Goal: Information Seeking & Learning: Learn about a topic

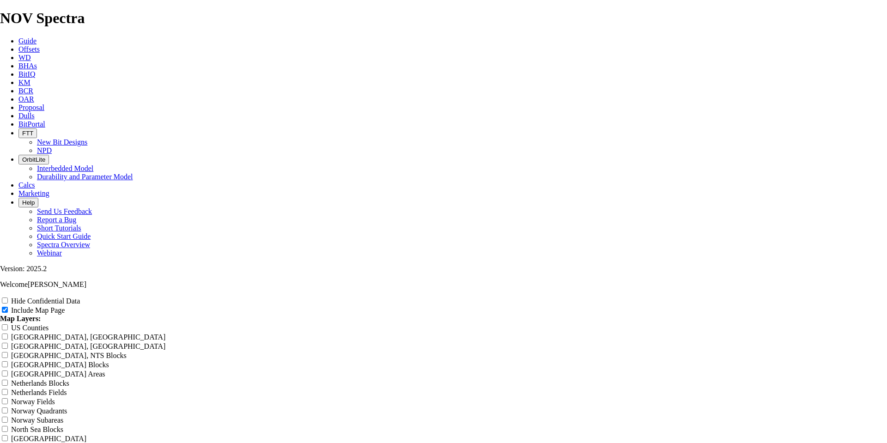
scroll to position [831, 0]
click at [36, 37] on span "Guide" at bounding box center [27, 41] width 18 height 8
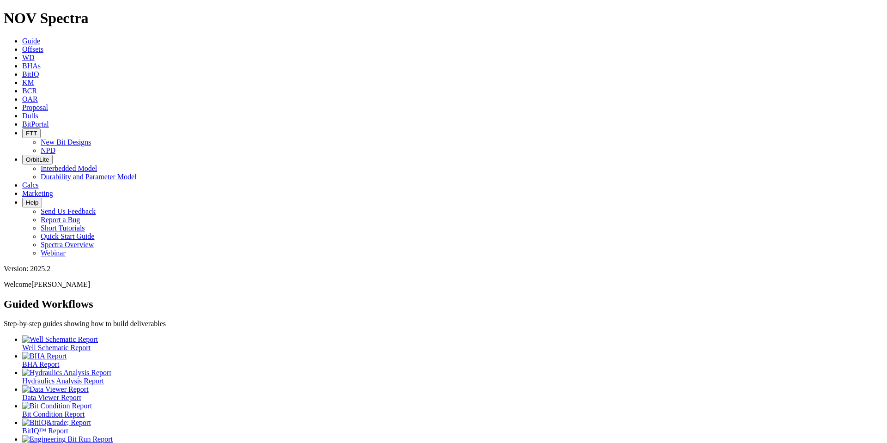
scroll to position [2, 0]
click at [22, 45] on icon at bounding box center [22, 49] width 0 height 8
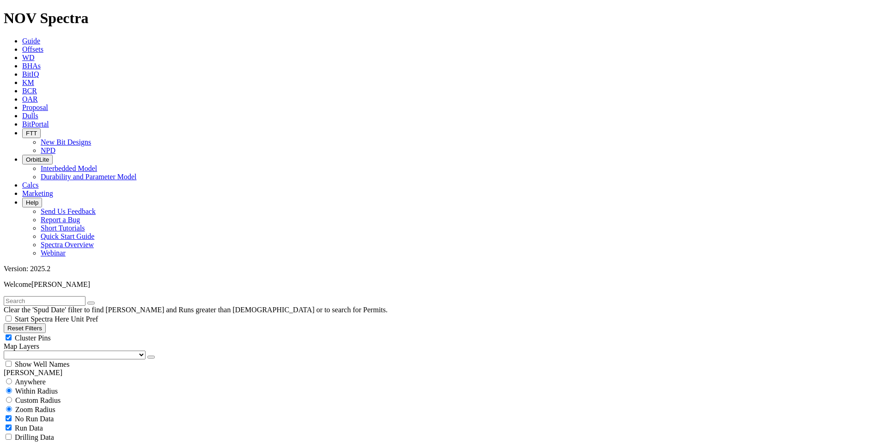
click at [46, 323] on button "Reset Filters" at bounding box center [25, 328] width 42 height 10
select select "9.875"
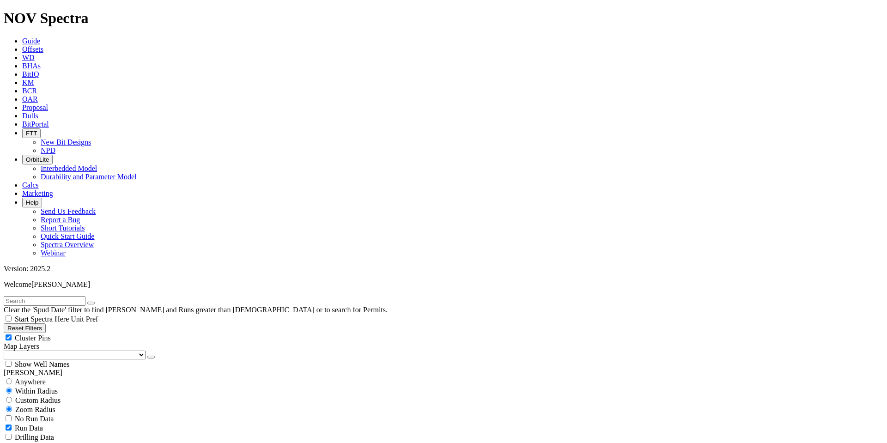
checkbox input "false"
select select "? number:9.875 ?"
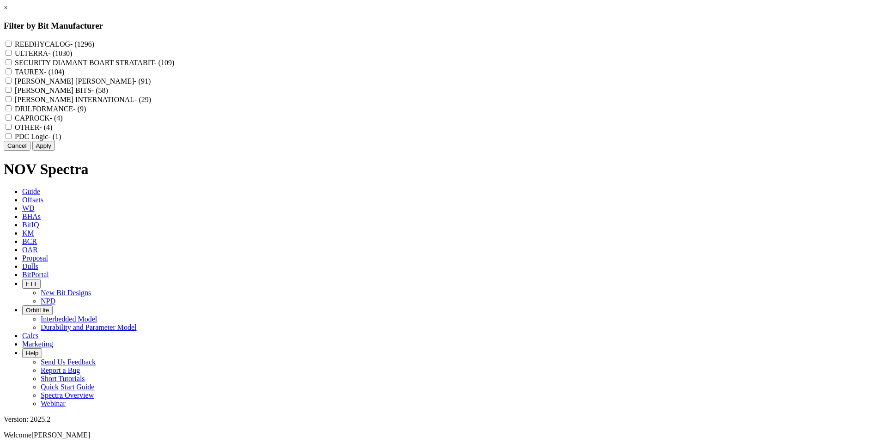
click at [389, 40] on div "REEDHYCALOG - (1296)" at bounding box center [444, 43] width 880 height 9
click at [12, 43] on input "REEDHYCALOG - (1296)" at bounding box center [9, 44] width 6 height 6
checkbox input "true"
click at [55, 151] on button "Apply" at bounding box center [43, 146] width 23 height 10
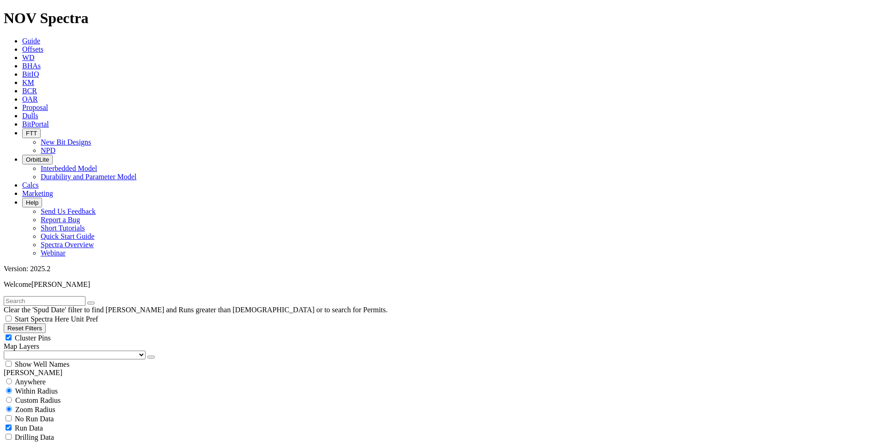
scroll to position [92, 0]
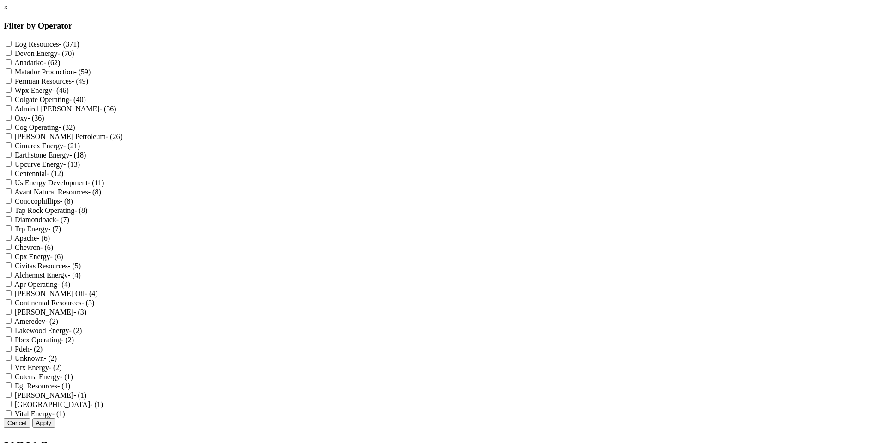
click at [12, 74] on Production "Matador Production - (59)" at bounding box center [9, 71] width 6 height 6
checkbox Production "true"
click at [486, 418] on div "Cancel Apply" at bounding box center [444, 423] width 880 height 10
click at [55, 418] on button "Apply" at bounding box center [43, 423] width 23 height 10
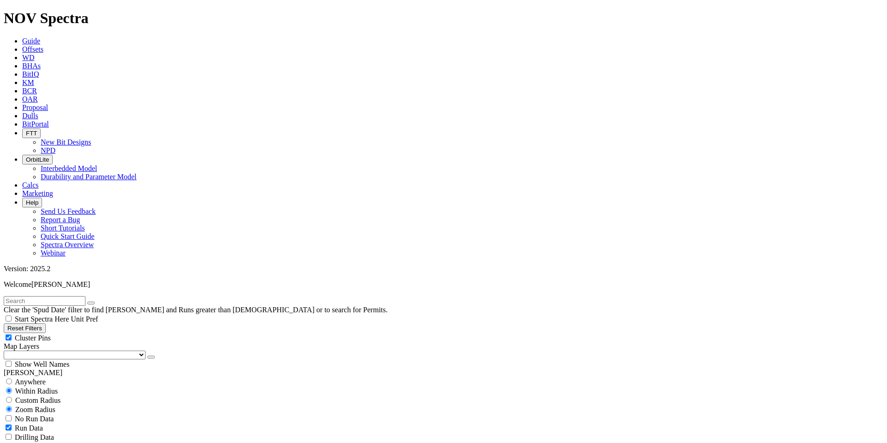
scroll to position [323, 0]
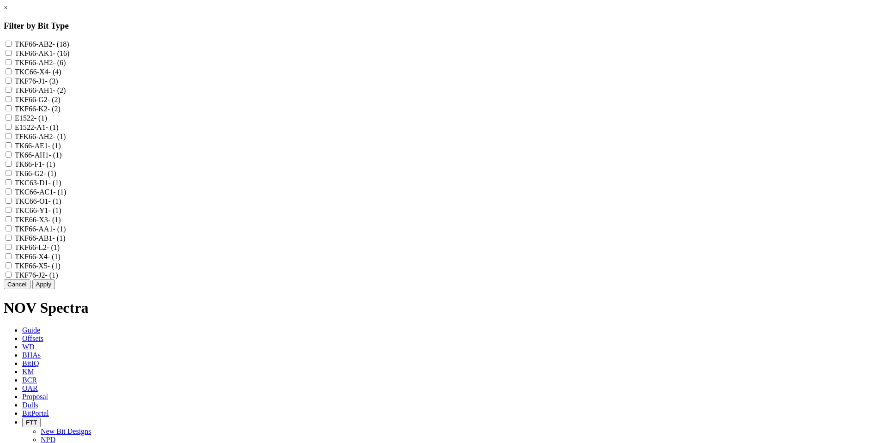
click at [12, 121] on input "E1522 - (1)" at bounding box center [9, 118] width 6 height 6
checkbox input "true"
click at [12, 130] on input "E1522-A1 - (1)" at bounding box center [9, 127] width 6 height 6
checkbox input "true"
click at [12, 185] on input "TKC63-D1 - (1)" at bounding box center [9, 182] width 6 height 6
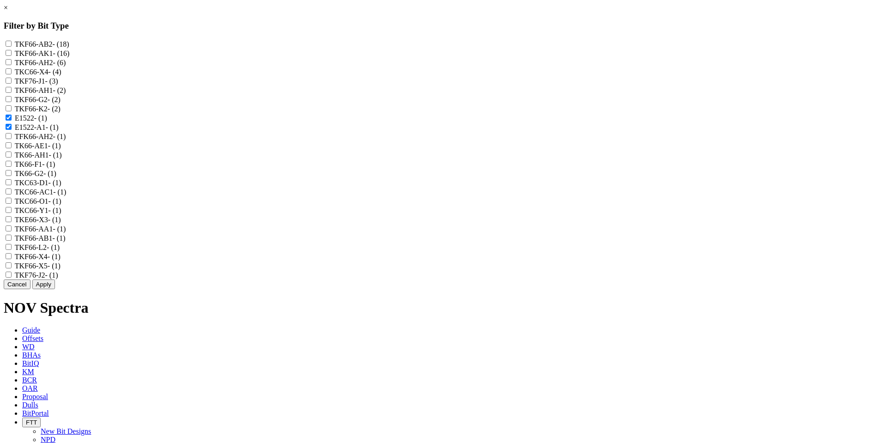
checkbox input "true"
click at [55, 289] on button "Apply" at bounding box center [43, 284] width 23 height 10
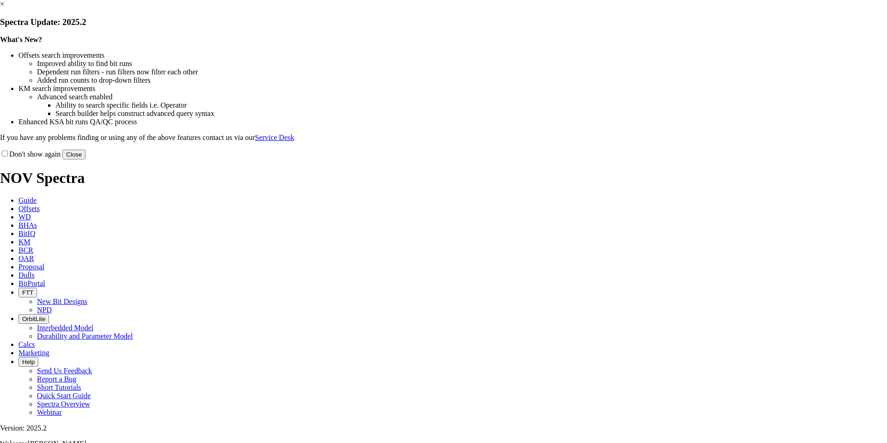
click at [4, 8] on link "×" at bounding box center [2, 4] width 4 height 8
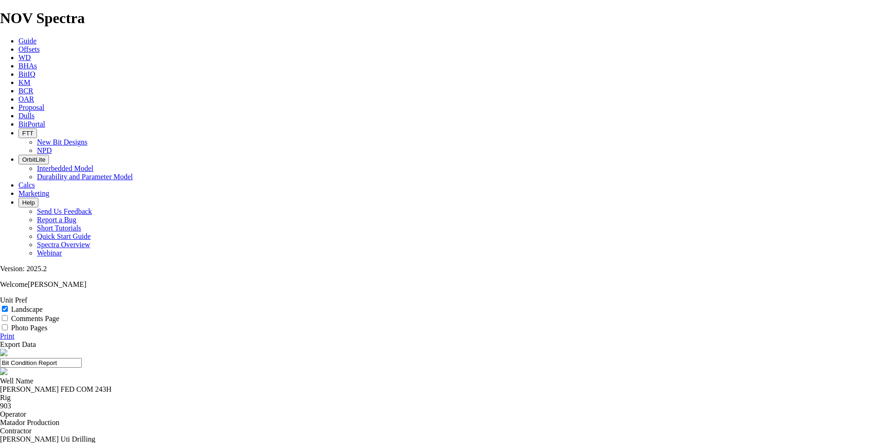
click at [8, 306] on input "Landscape" at bounding box center [5, 309] width 6 height 6
checkbox input "true"
drag, startPoint x: 466, startPoint y: 98, endPoint x: 444, endPoint y: 97, distance: 22.2
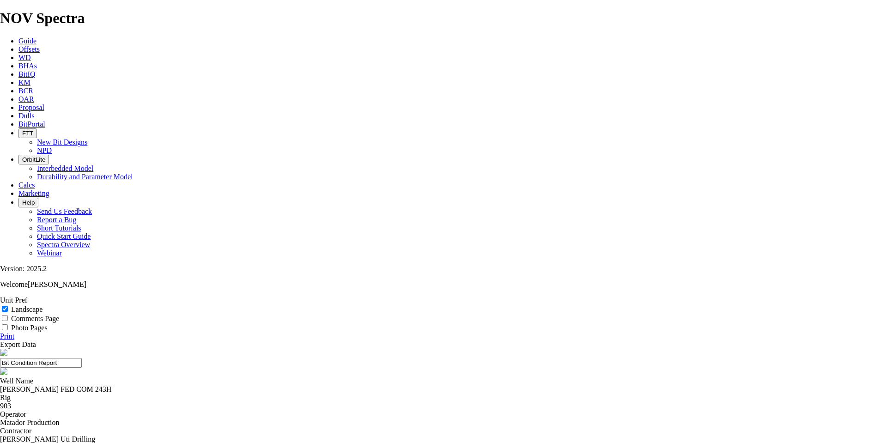
copy div "A321041"
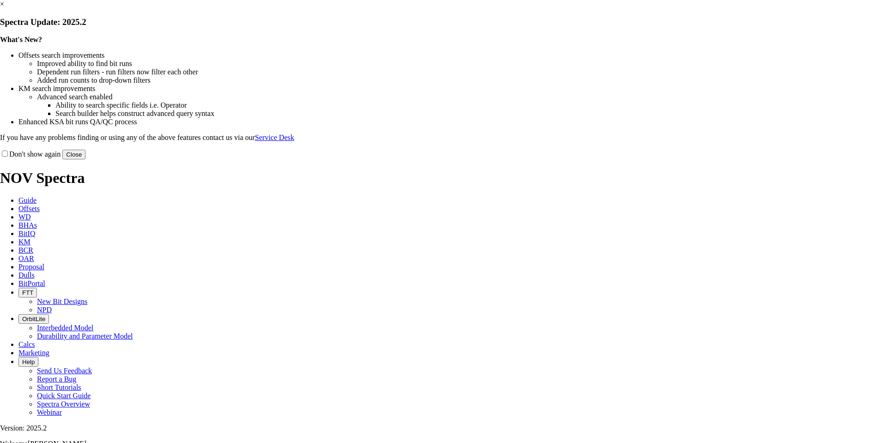
click at [85, 159] on button "Close" at bounding box center [73, 155] width 23 height 10
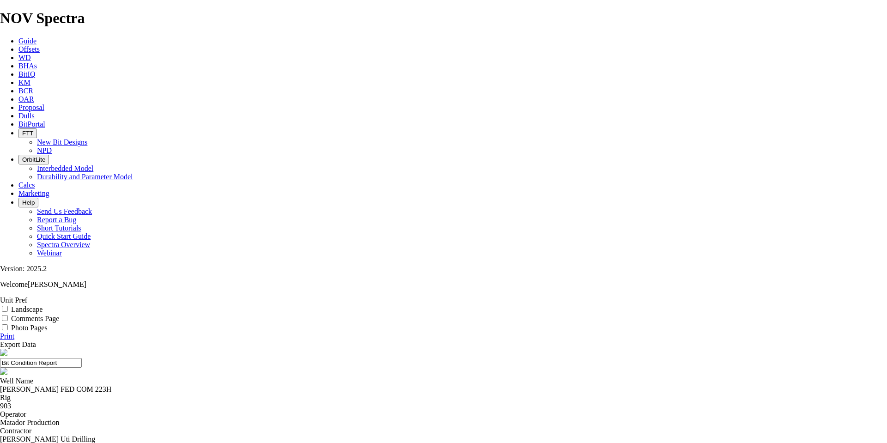
click at [8, 306] on input "Landscape" at bounding box center [5, 309] width 6 height 6
checkbox input "true"
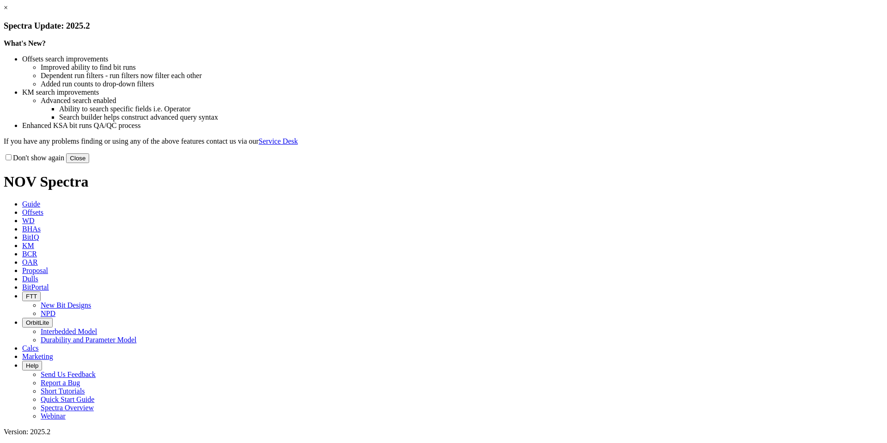
click at [89, 163] on button "Close" at bounding box center [77, 158] width 23 height 10
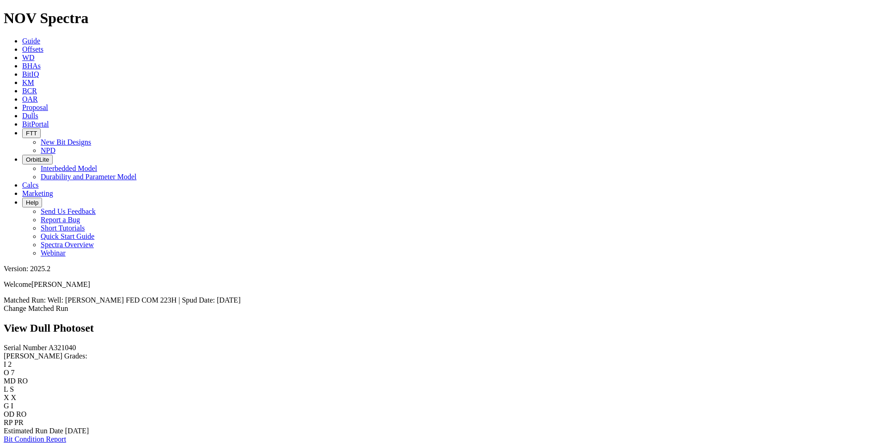
scroll to position [323, 0]
